Goal: Task Accomplishment & Management: Manage account settings

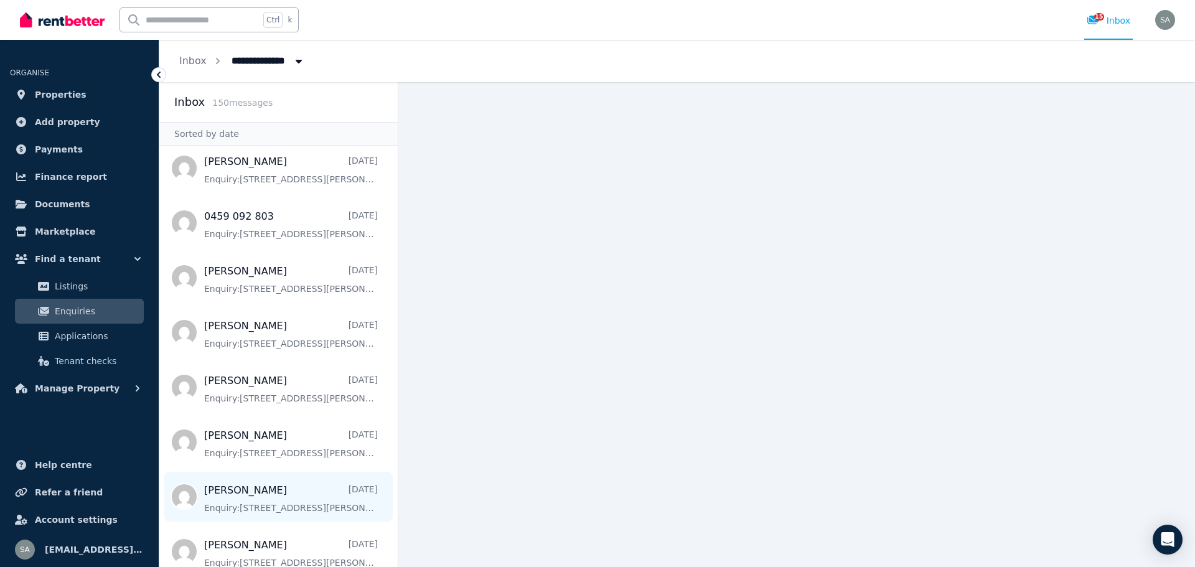
scroll to position [498, 0]
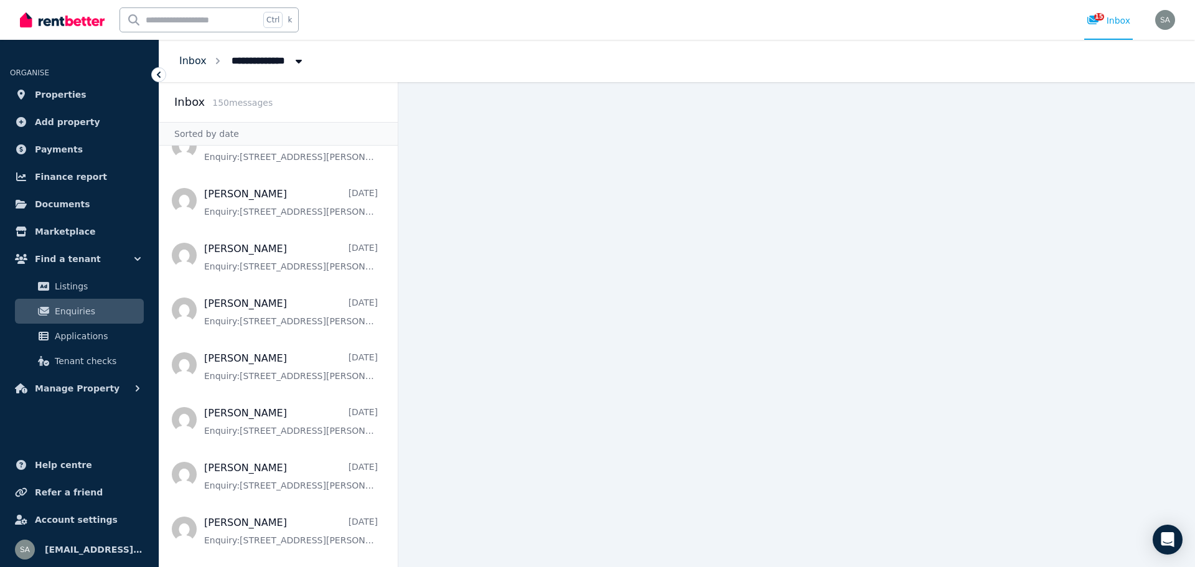
click at [188, 65] on link "Inbox" at bounding box center [192, 61] width 27 height 12
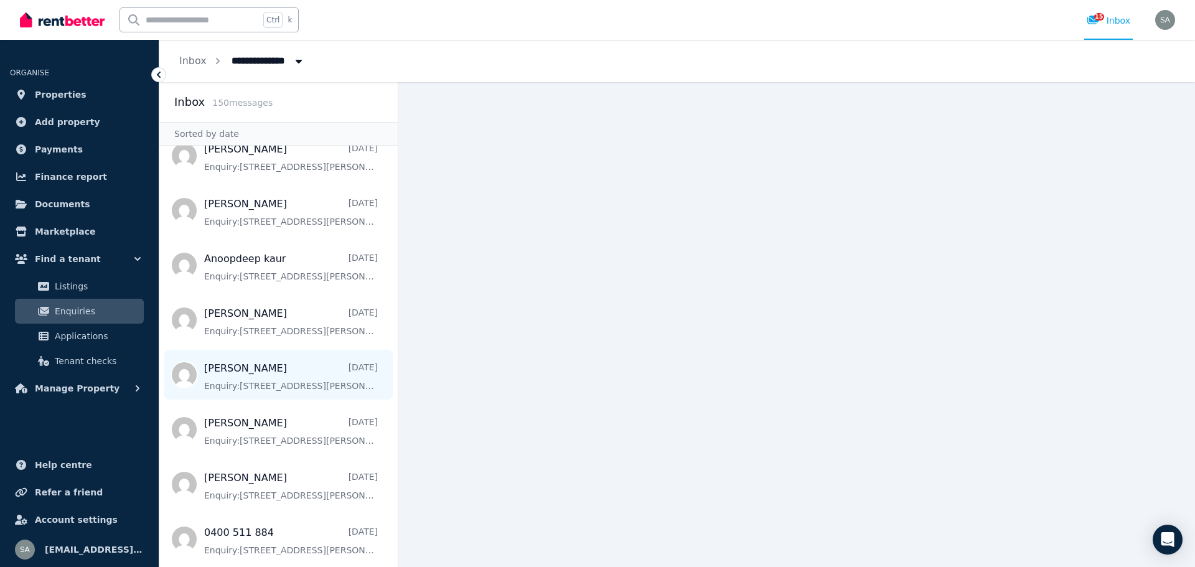
scroll to position [2376, 0]
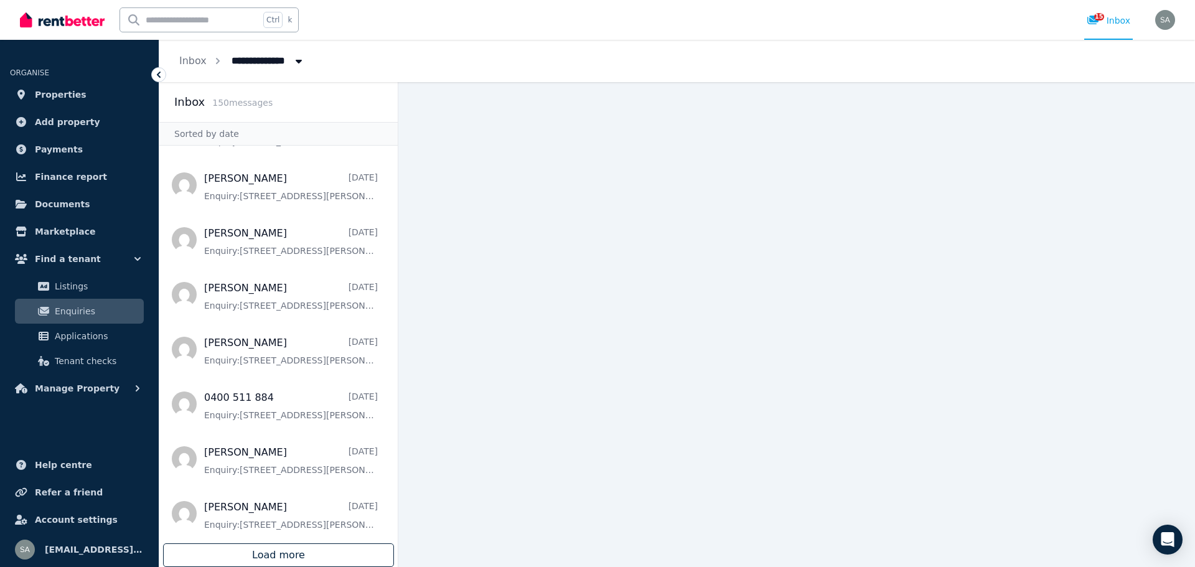
click at [286, 550] on div "Load more" at bounding box center [278, 555] width 231 height 24
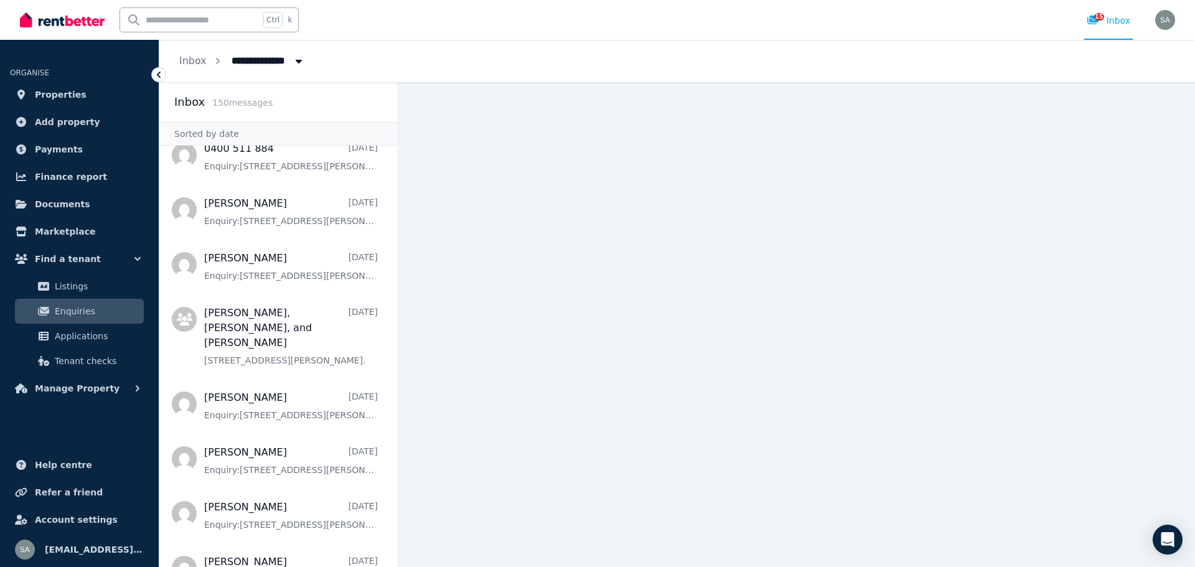
scroll to position [2562, 0]
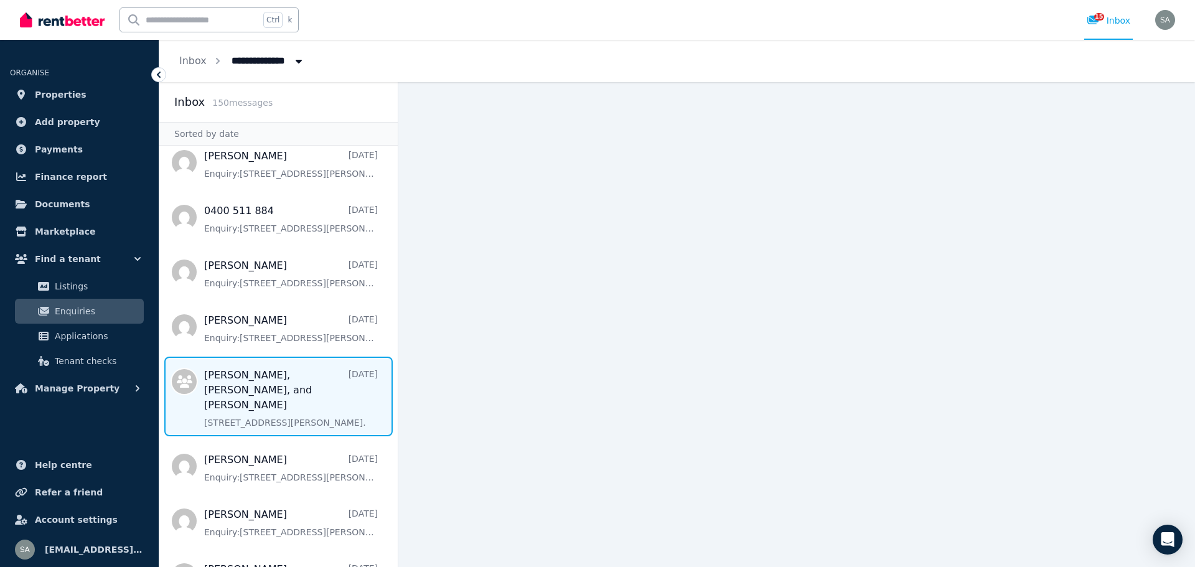
click at [296, 397] on span "Message list" at bounding box center [278, 397] width 238 height 80
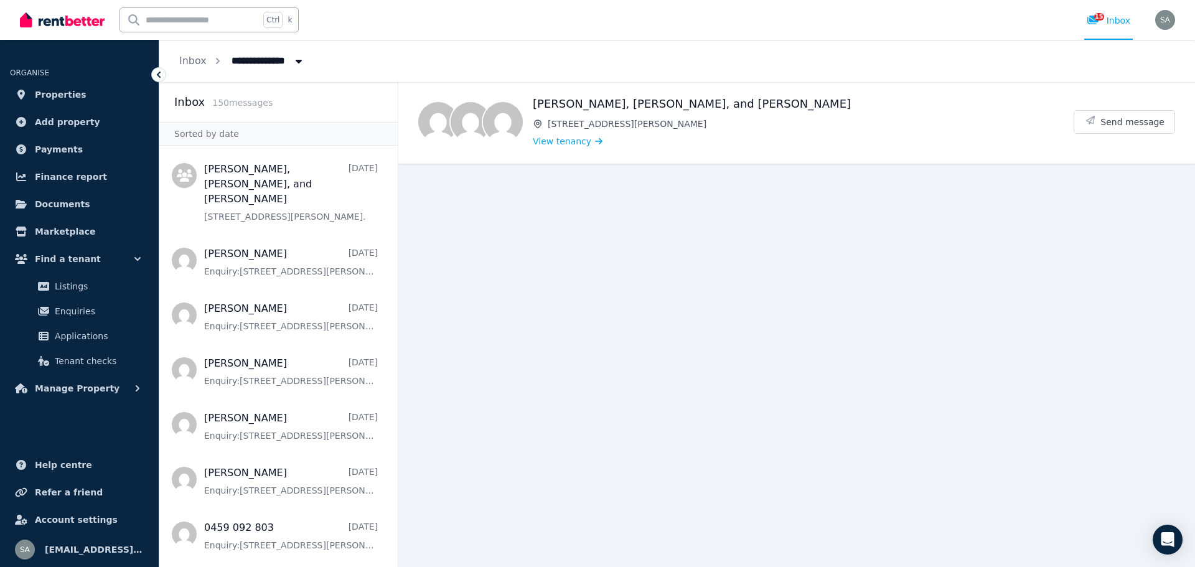
scroll to position [2900, 0]
